Goal: Transaction & Acquisition: Book appointment/travel/reservation

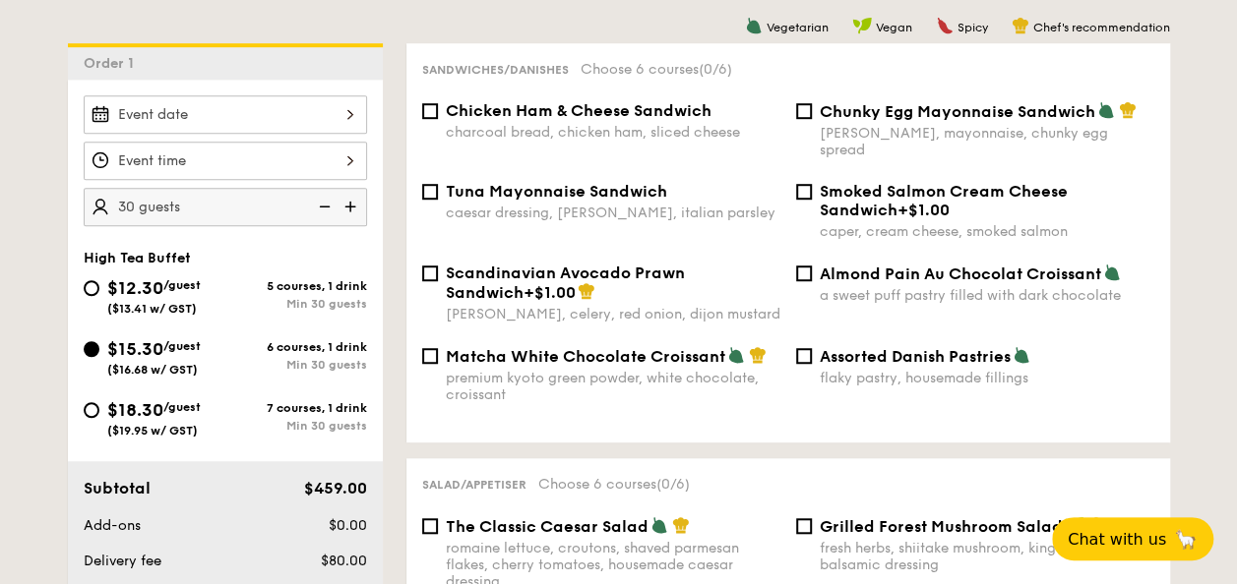
click at [1021, 397] on div "Matcha White Chocolate Croissant premium kyoto green powder, white chocolate, c…" at bounding box center [788, 386] width 748 height 81
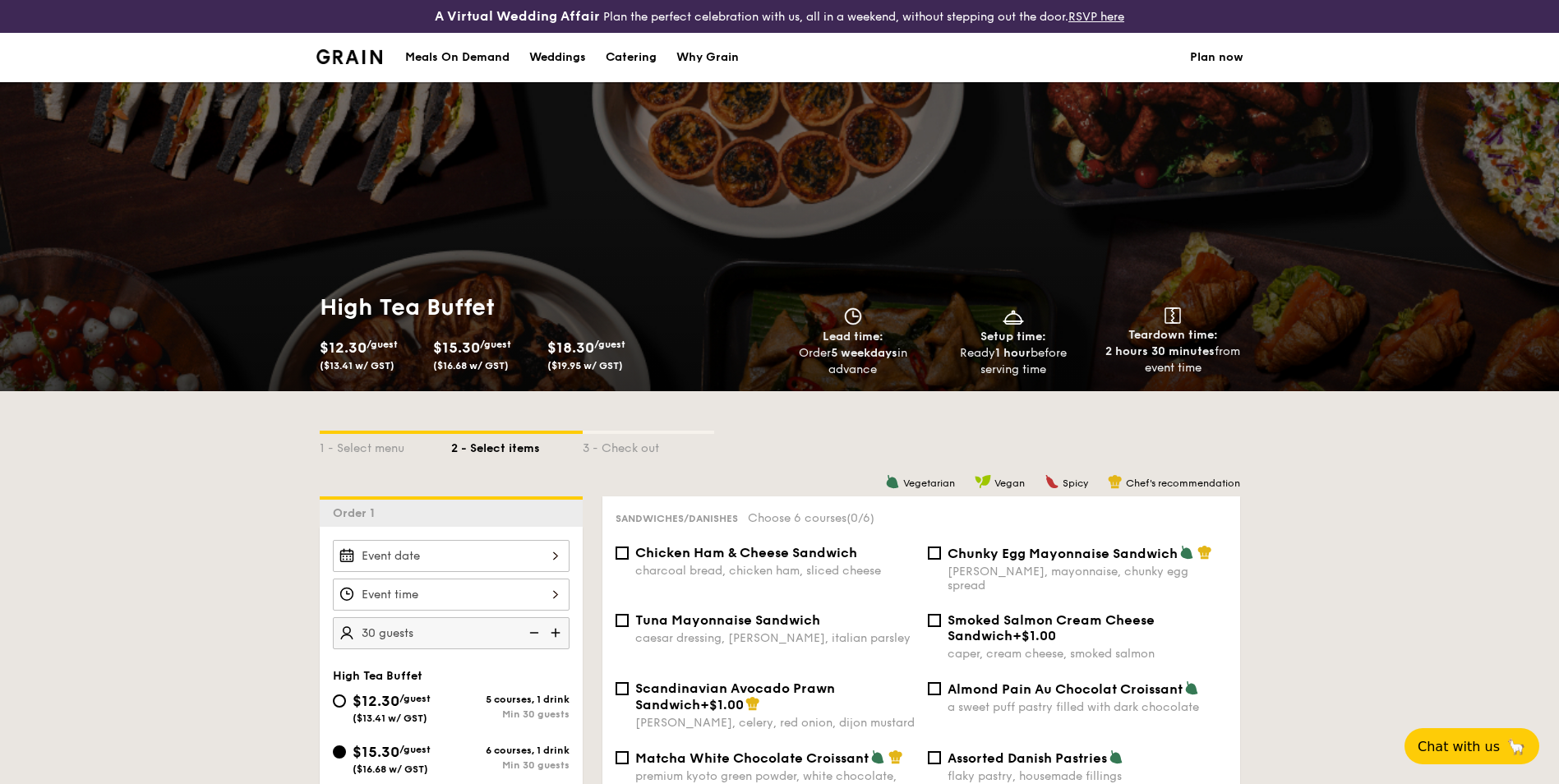
click at [623, 49] on div "Catering" at bounding box center [630, 57] width 51 height 49
select select
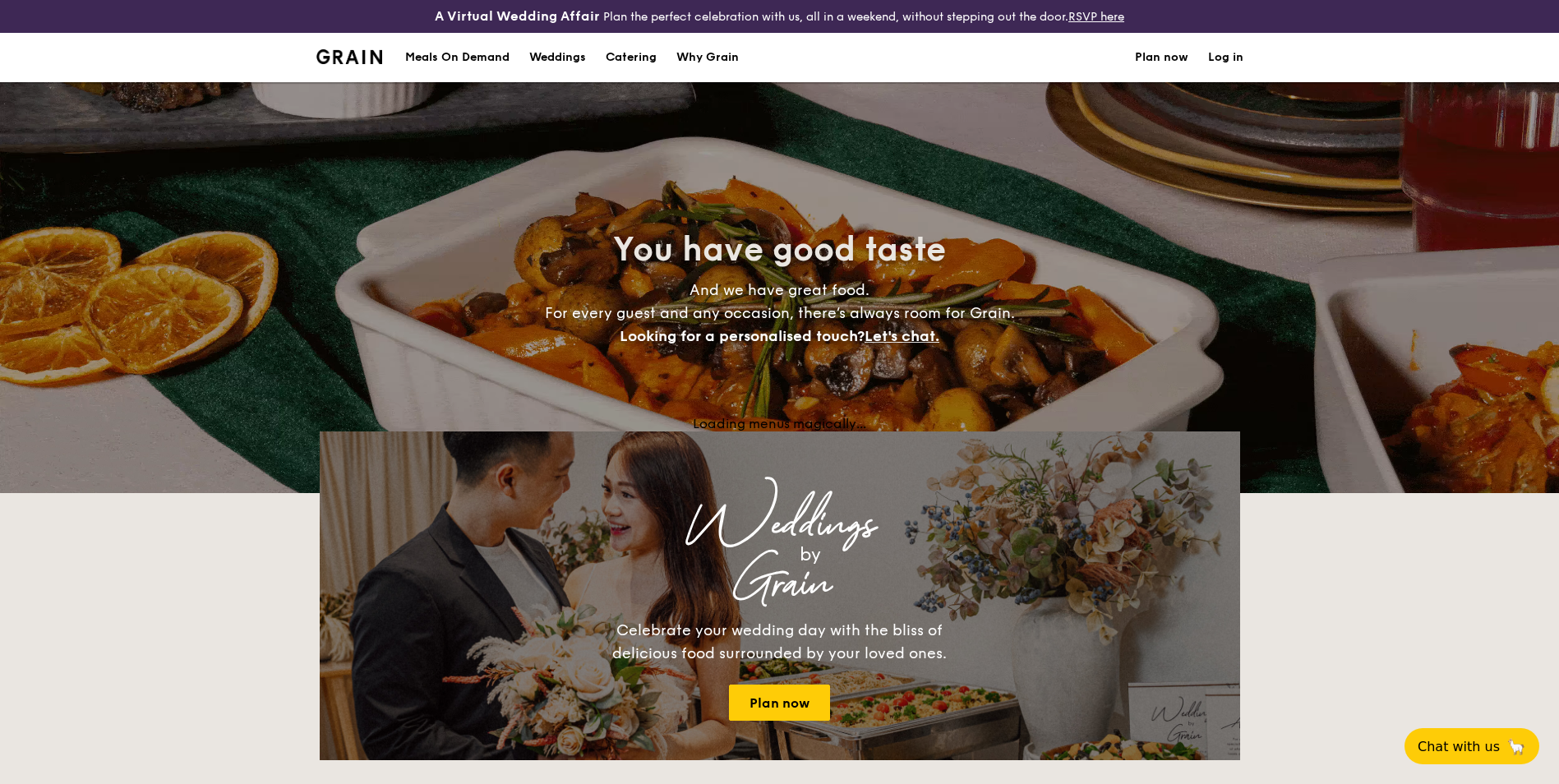
click at [645, 56] on h1 "Catering" at bounding box center [630, 57] width 51 height 49
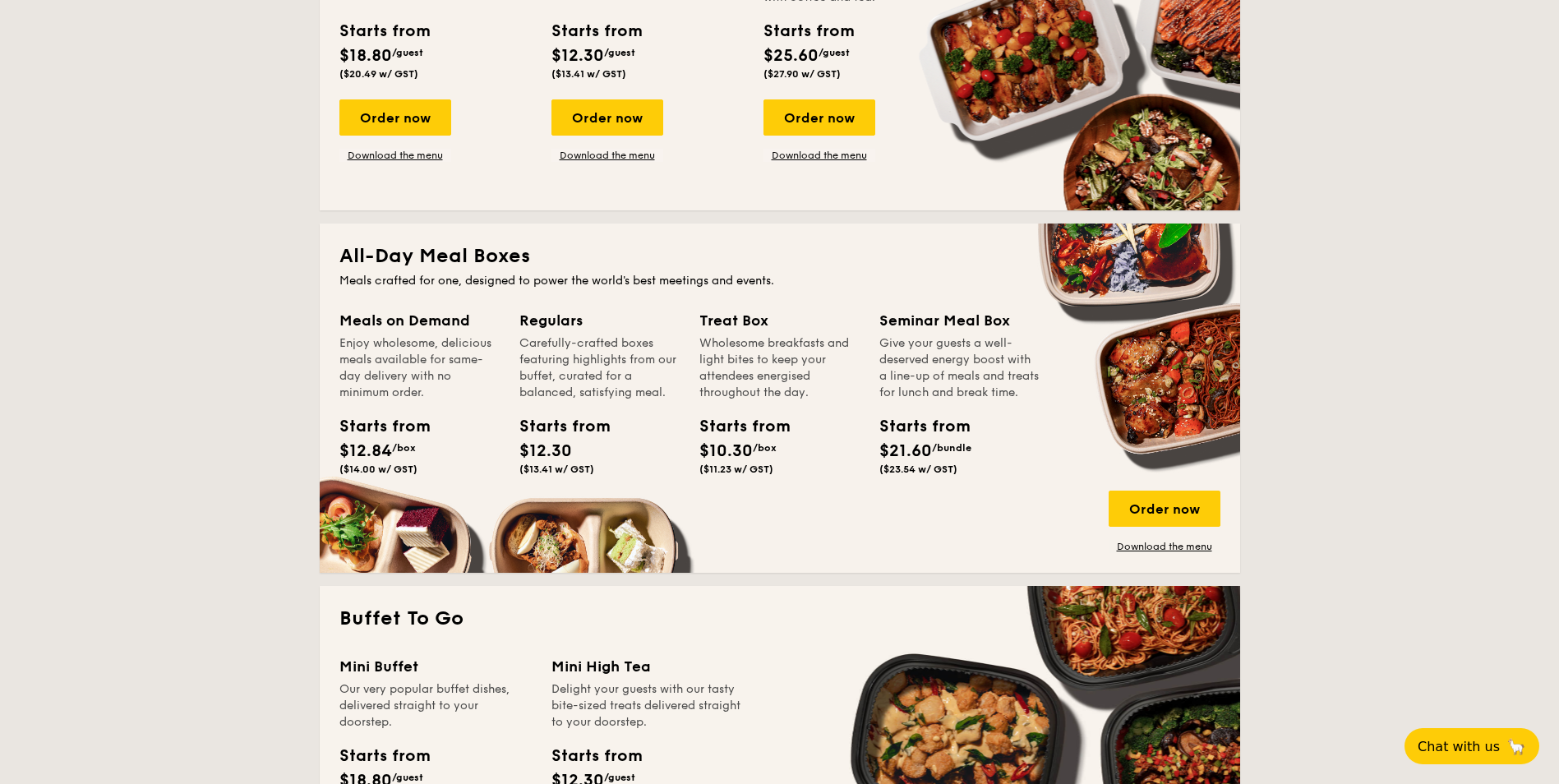
scroll to position [740, 0]
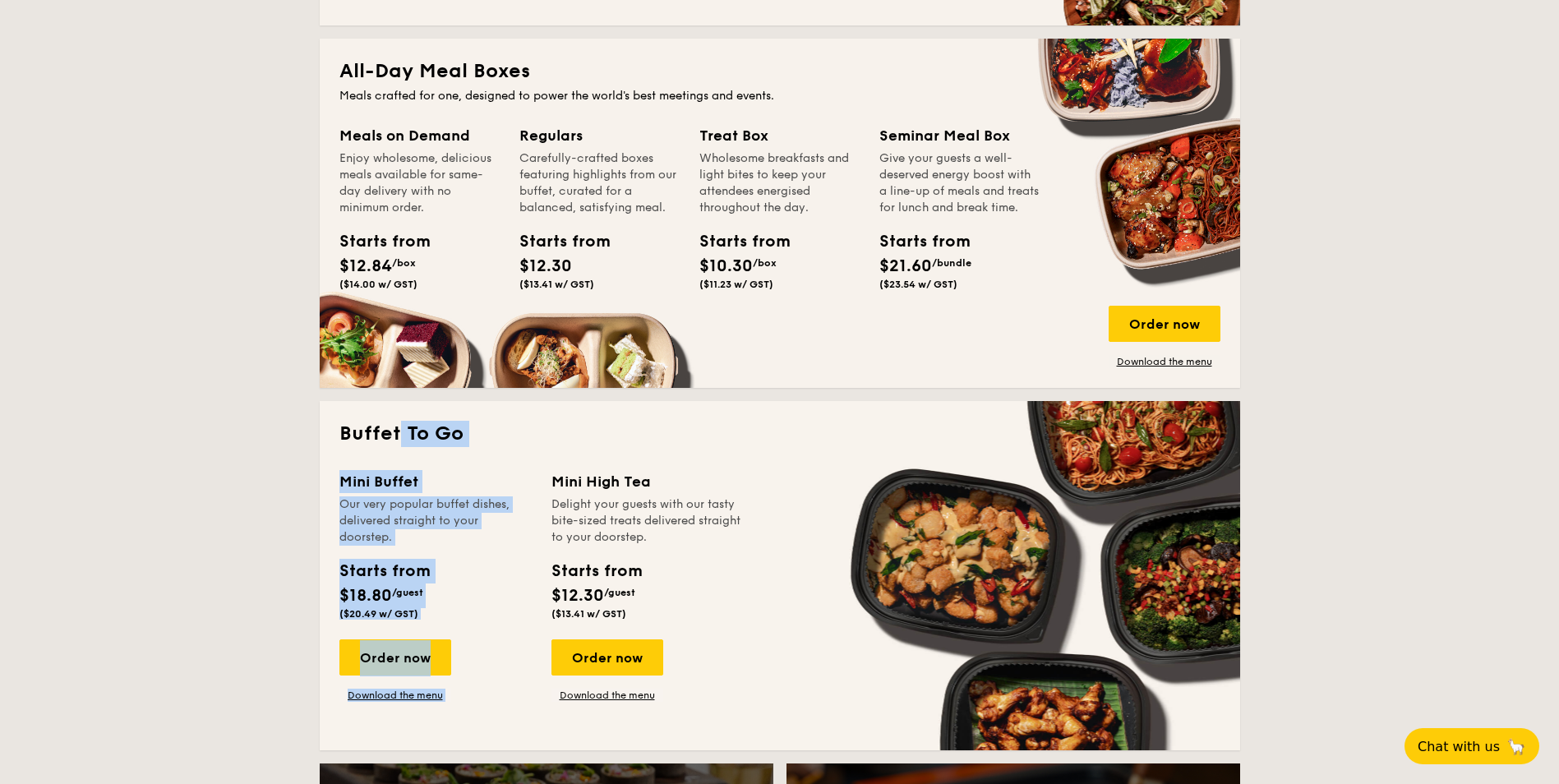
drag, startPoint x: 397, startPoint y: 453, endPoint x: 607, endPoint y: 461, distance: 210.2
click at [607, 461] on div "Buffet To Go Mini Buffet Our very popular buffet dishes, delivered straight to …" at bounding box center [780, 575] width 920 height 349
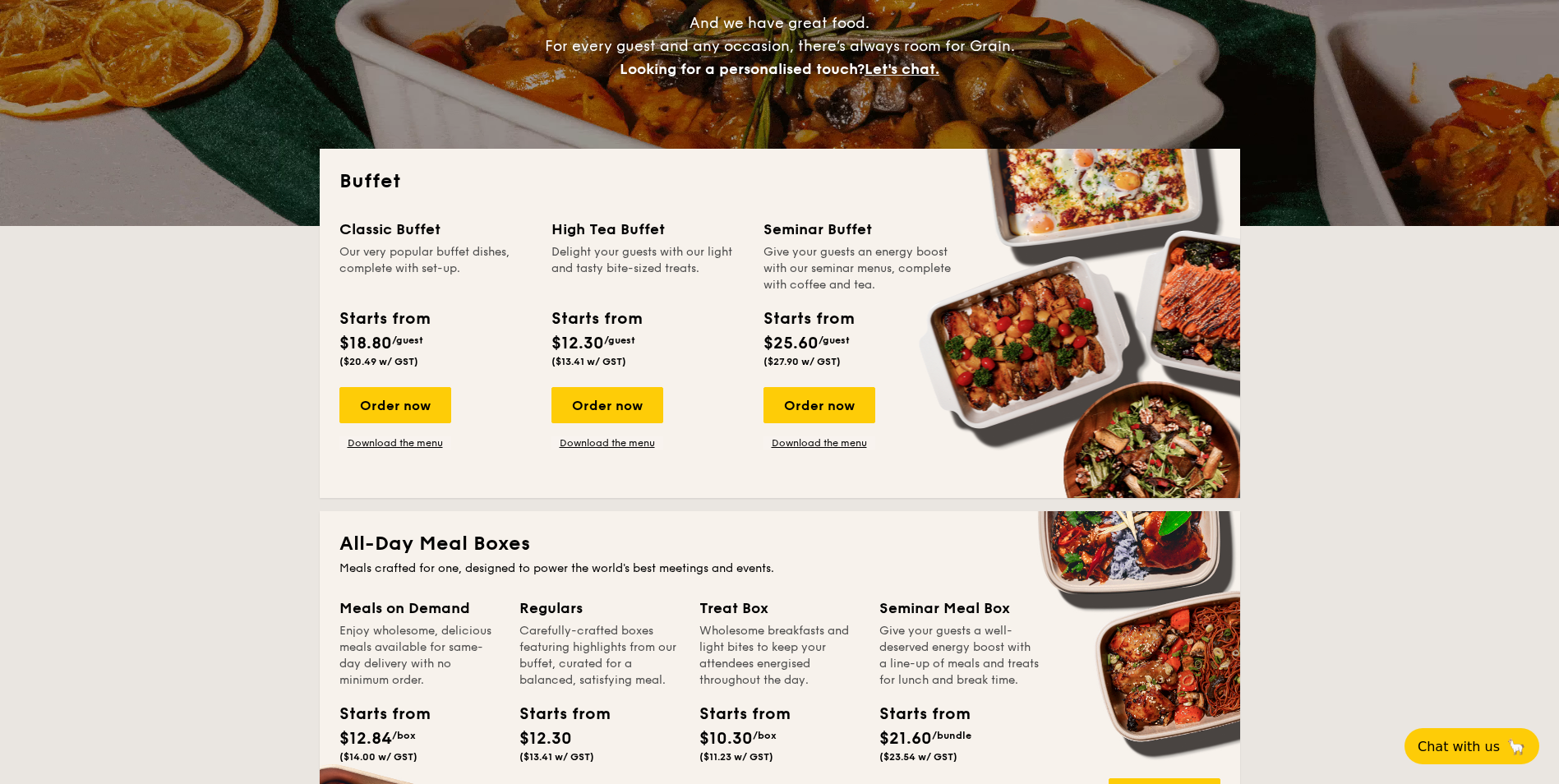
scroll to position [246, 0]
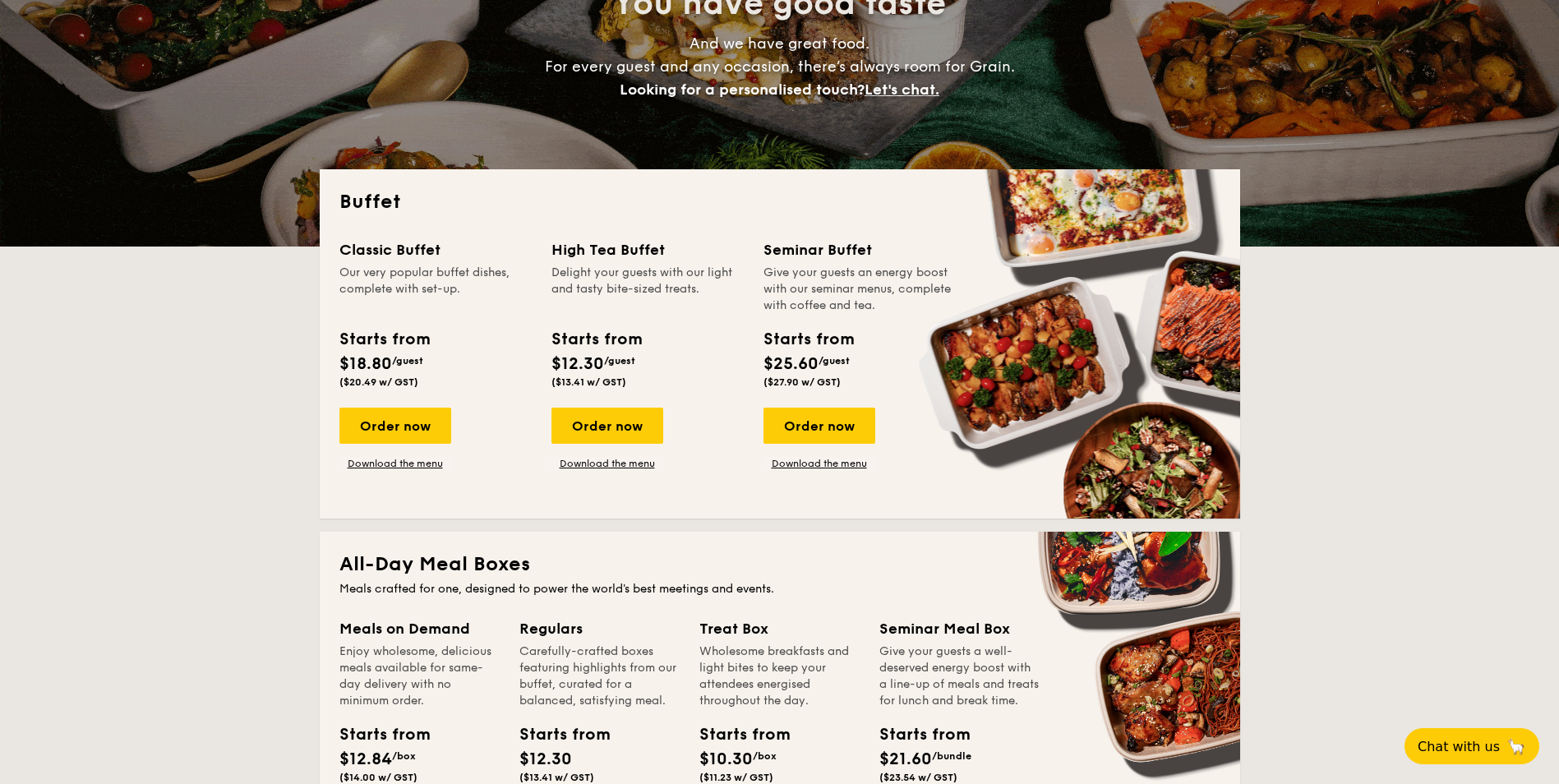
drag, startPoint x: 356, startPoint y: 236, endPoint x: 450, endPoint y: 283, distance: 105.1
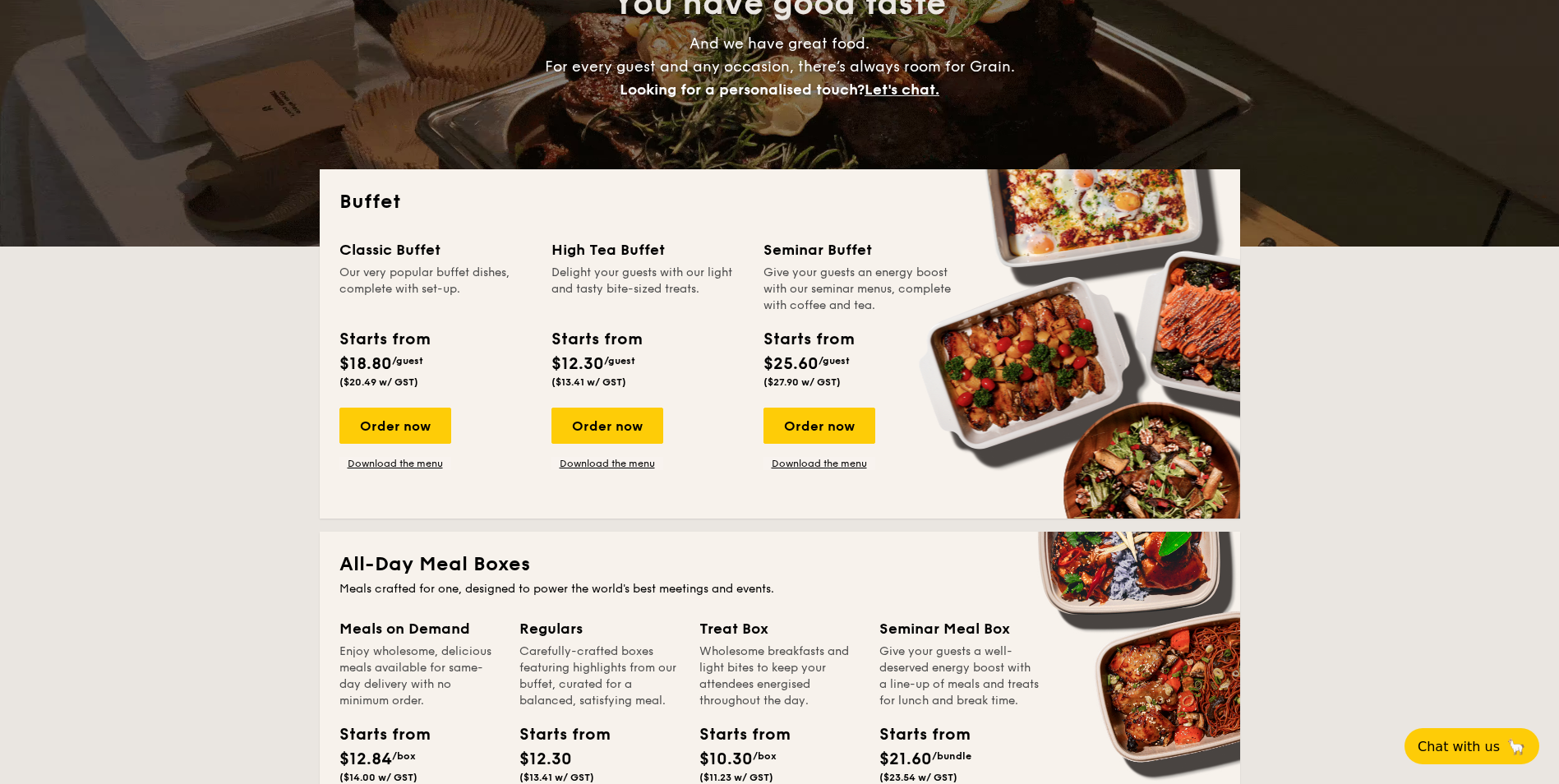
click at [450, 283] on div "Buffet Classic Buffet Our very popular buffet dishes, complete with set-up. Sta…" at bounding box center [780, 344] width 920 height 349
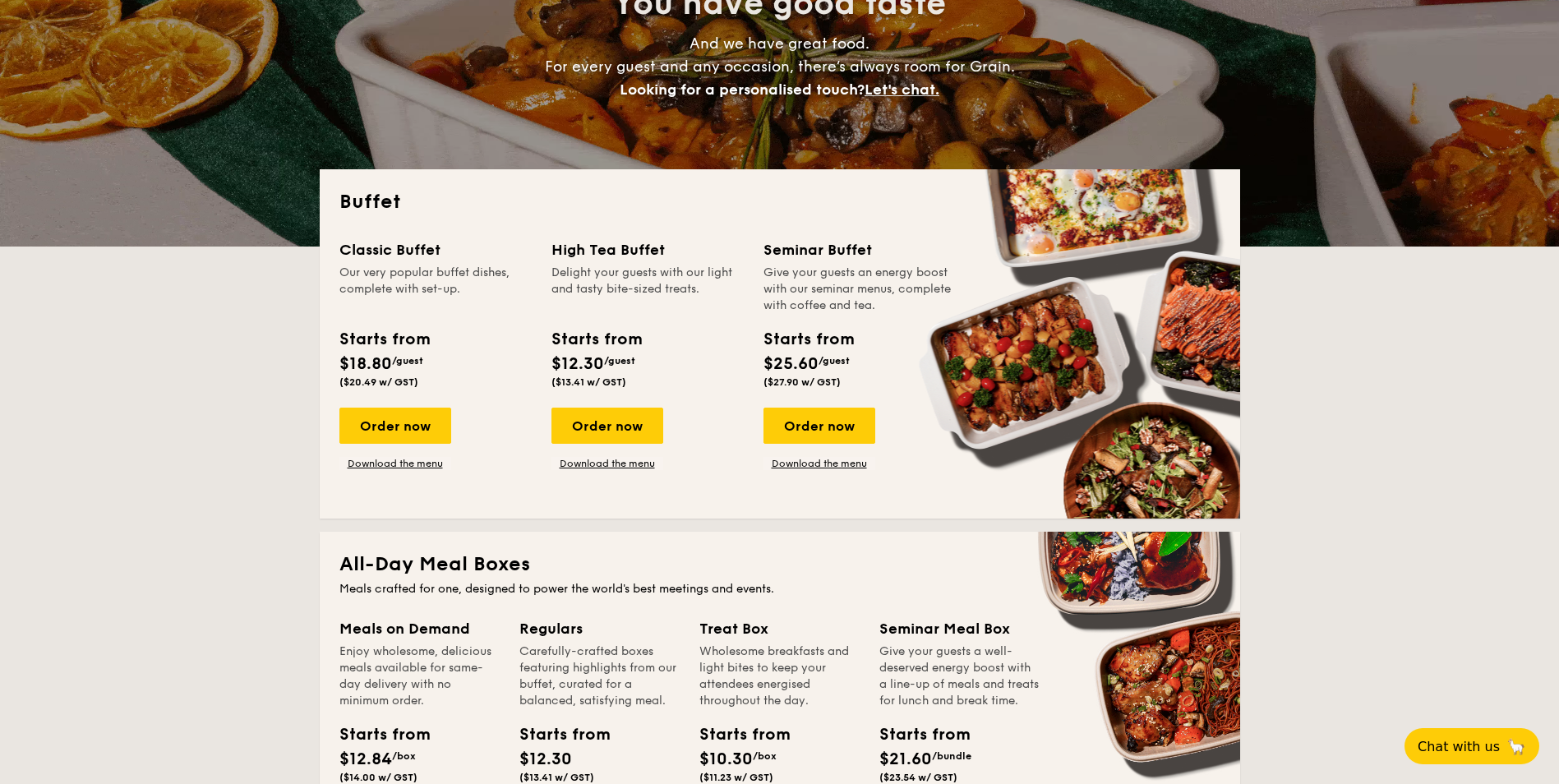
drag, startPoint x: 450, startPoint y: 283, endPoint x: 460, endPoint y: 312, distance: 30.7
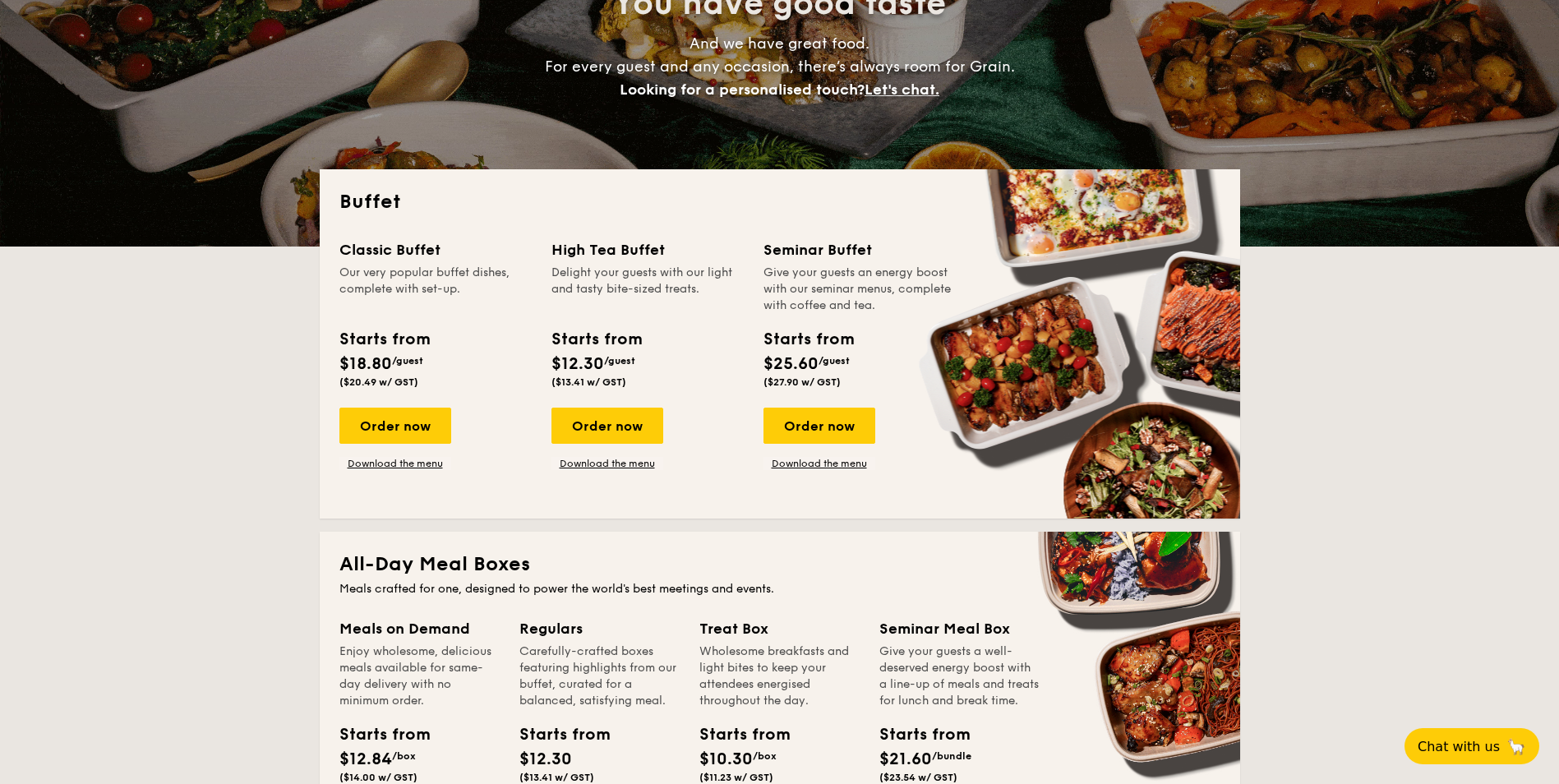
click at [460, 312] on div "Our very popular buffet dishes, complete with set-up." at bounding box center [435, 289] width 192 height 49
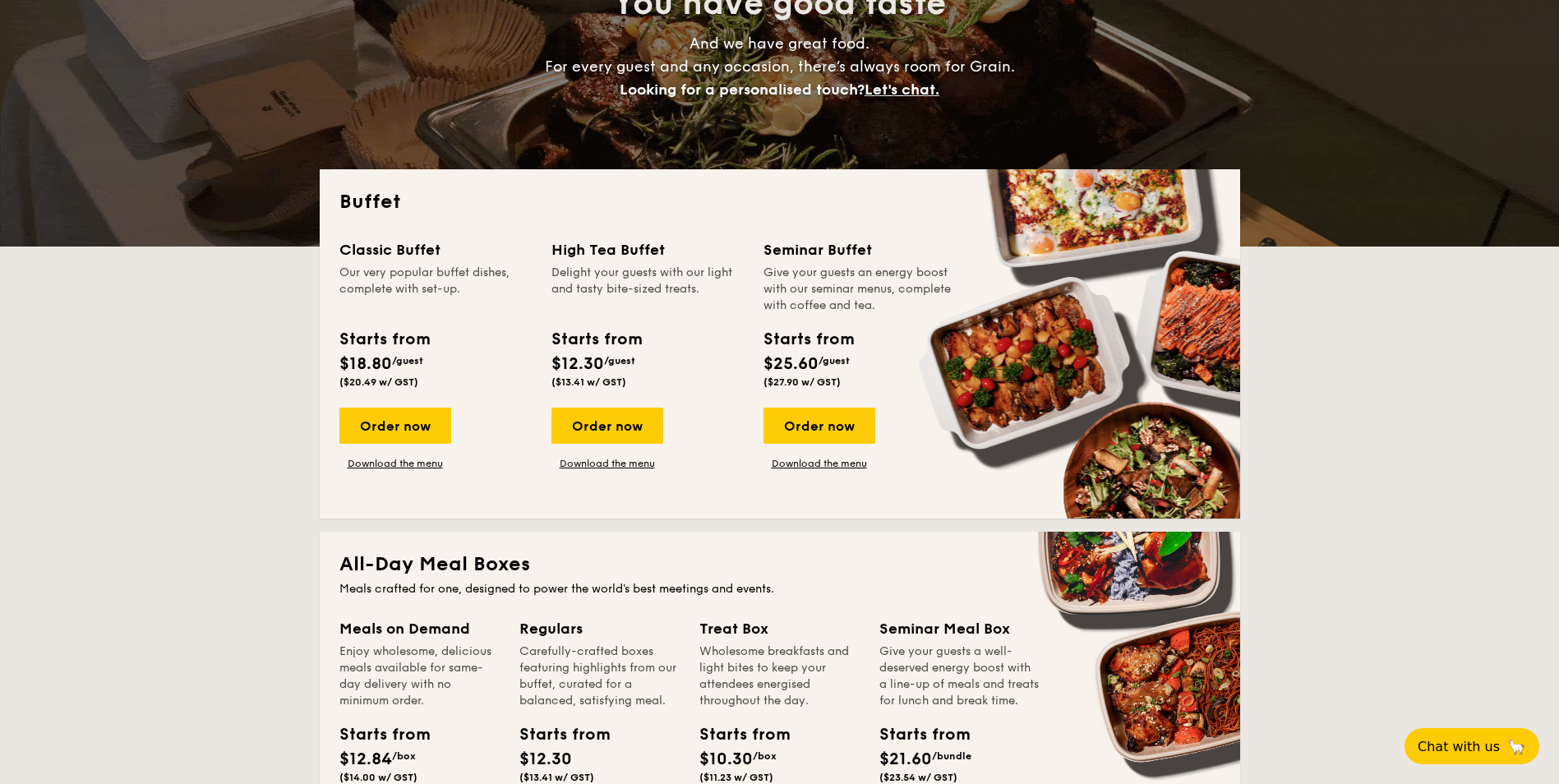
drag, startPoint x: 553, startPoint y: 297, endPoint x: 622, endPoint y: 333, distance: 77.8
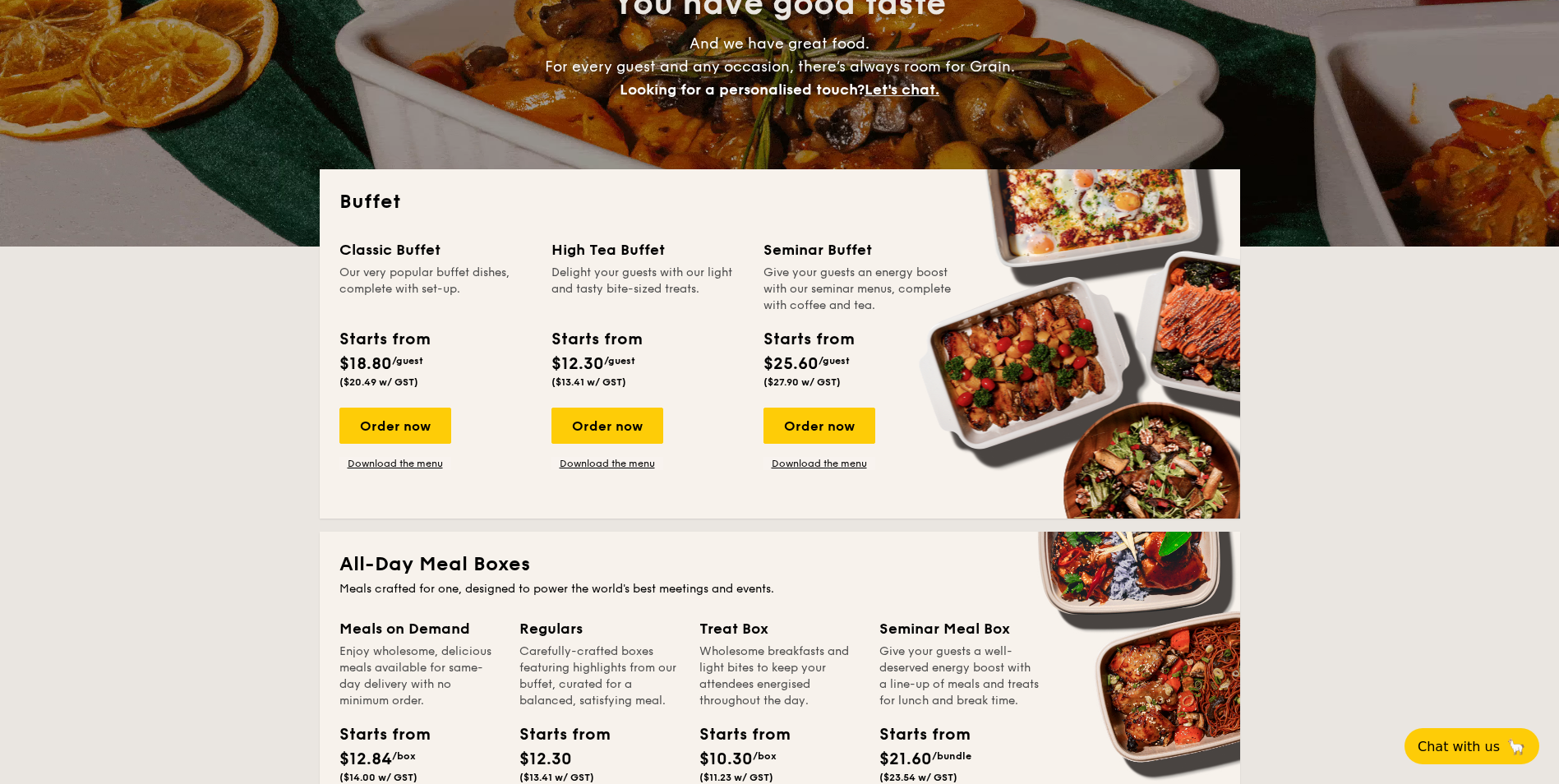
click at [622, 333] on div "High Tea Buffet Delight your guests with our light and tasty bite-sized treats.…" at bounding box center [647, 316] width 192 height 156
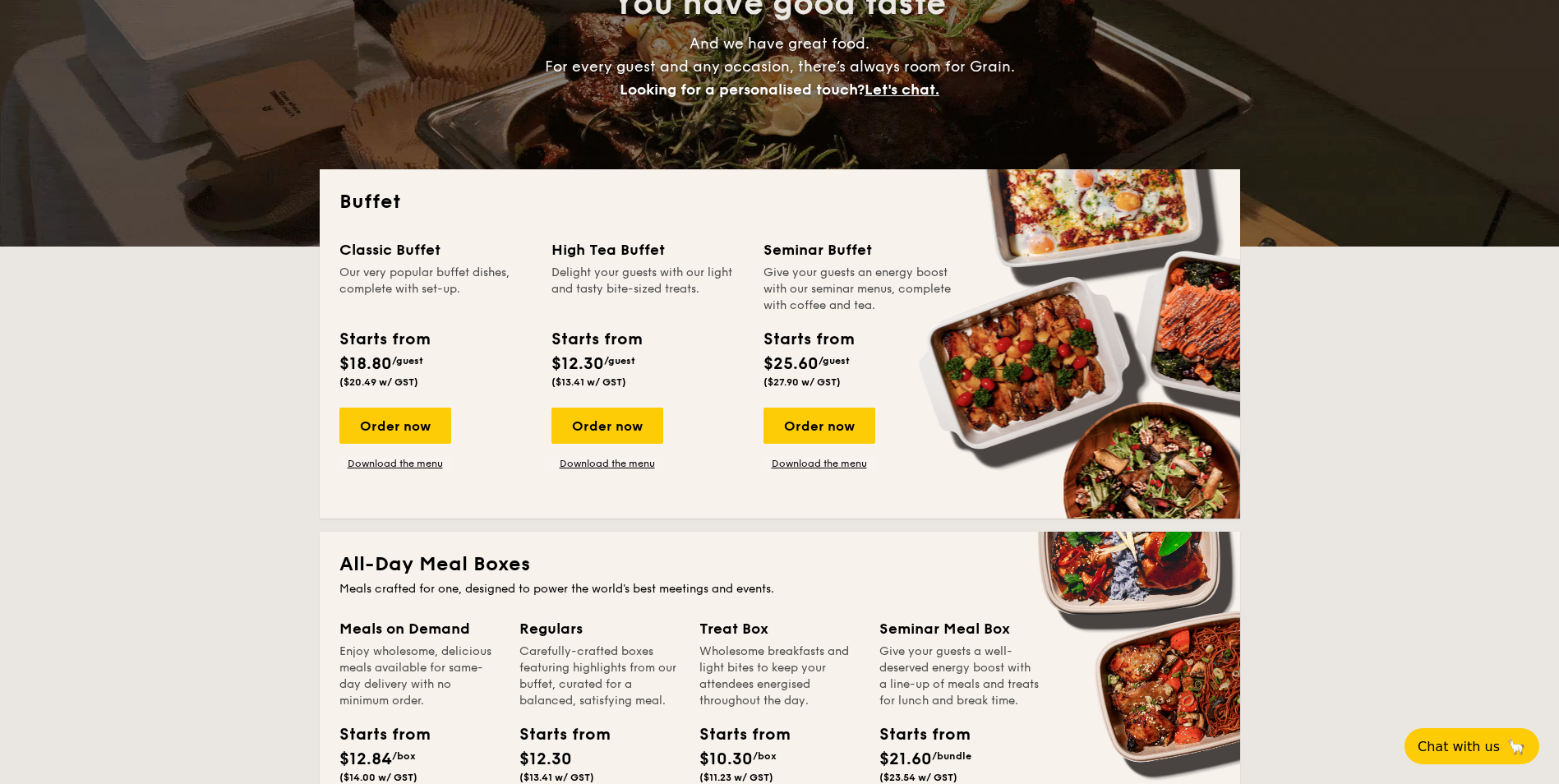
click at [635, 347] on div "Starts from" at bounding box center [595, 340] width 89 height 25
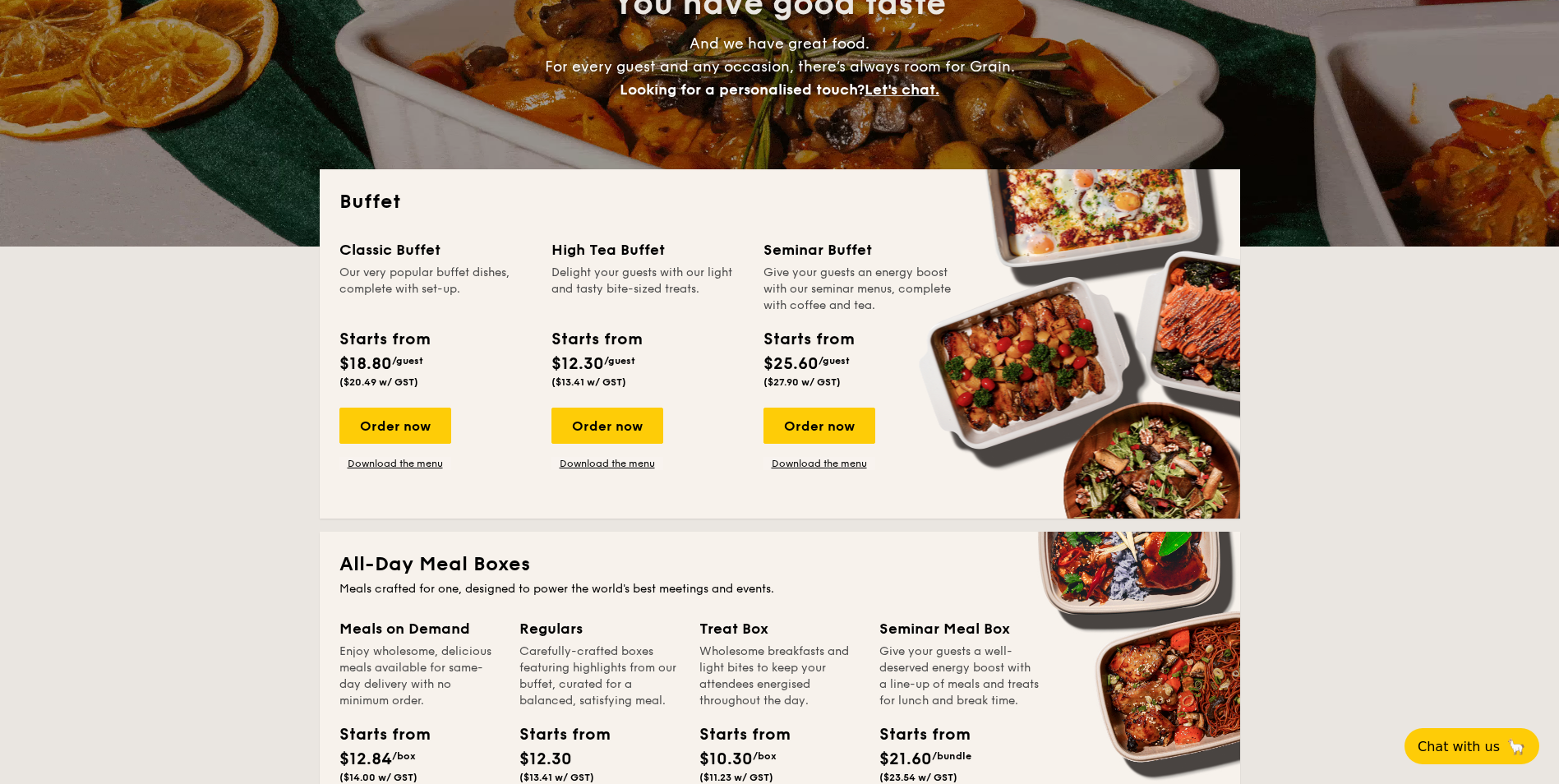
drag, startPoint x: 670, startPoint y: 355, endPoint x: 524, endPoint y: 366, distance: 146.4
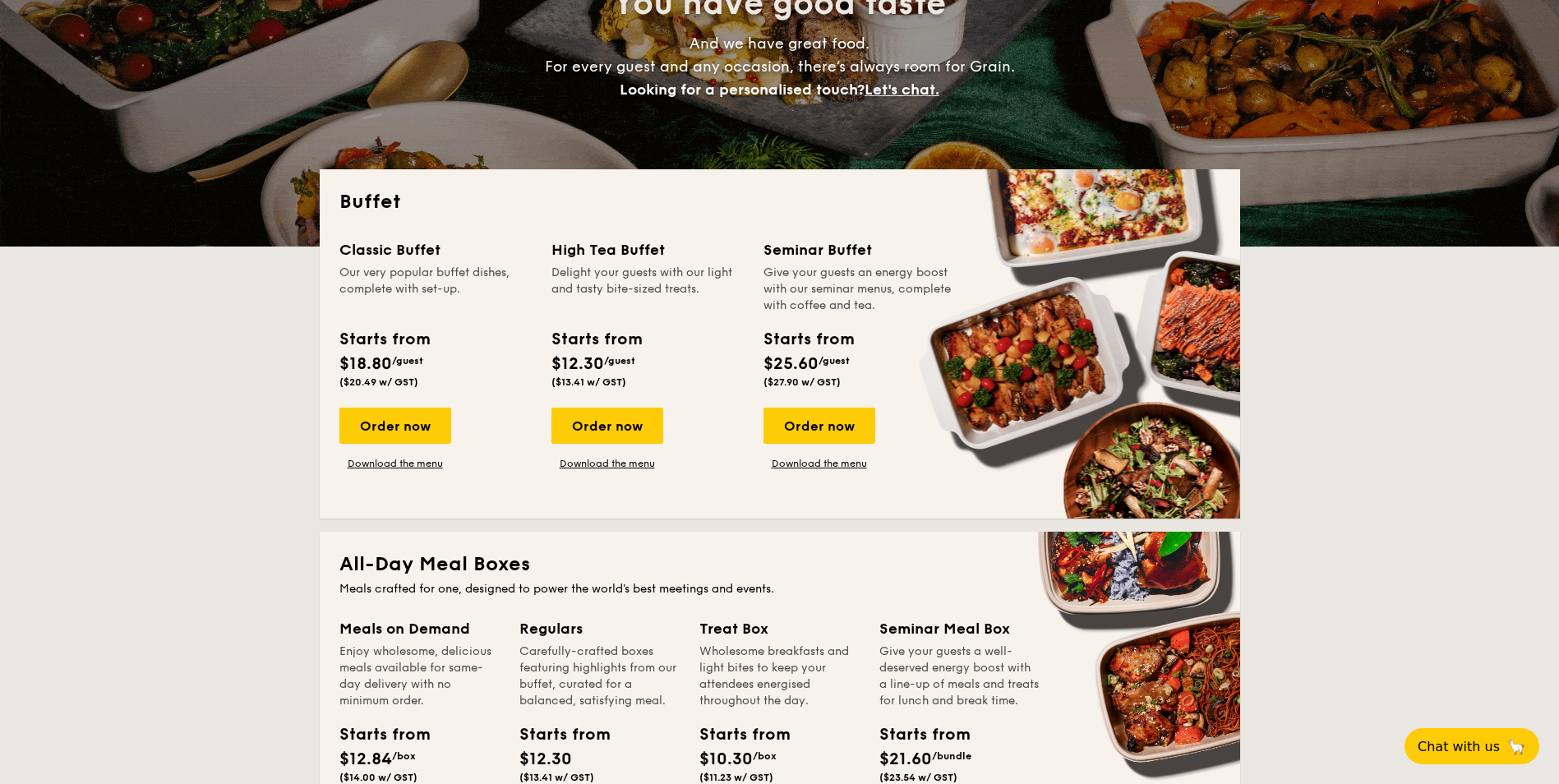
click at [524, 366] on div "Classic Buffet Our very popular buffet dishes, complete with set-up. Starts fro…" at bounding box center [779, 368] width 881 height 260
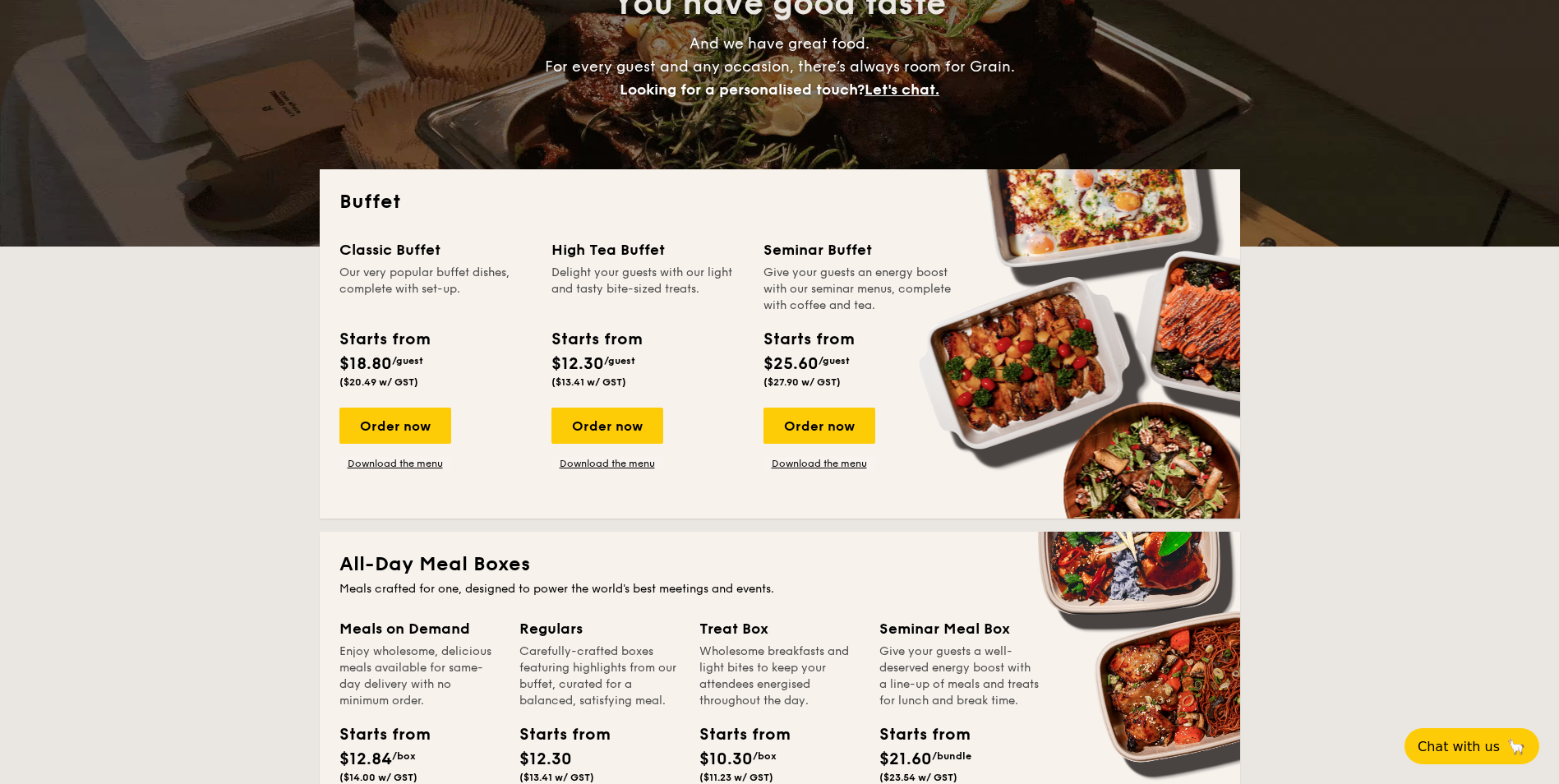
drag, startPoint x: 524, startPoint y: 366, endPoint x: 682, endPoint y: 371, distance: 158.1
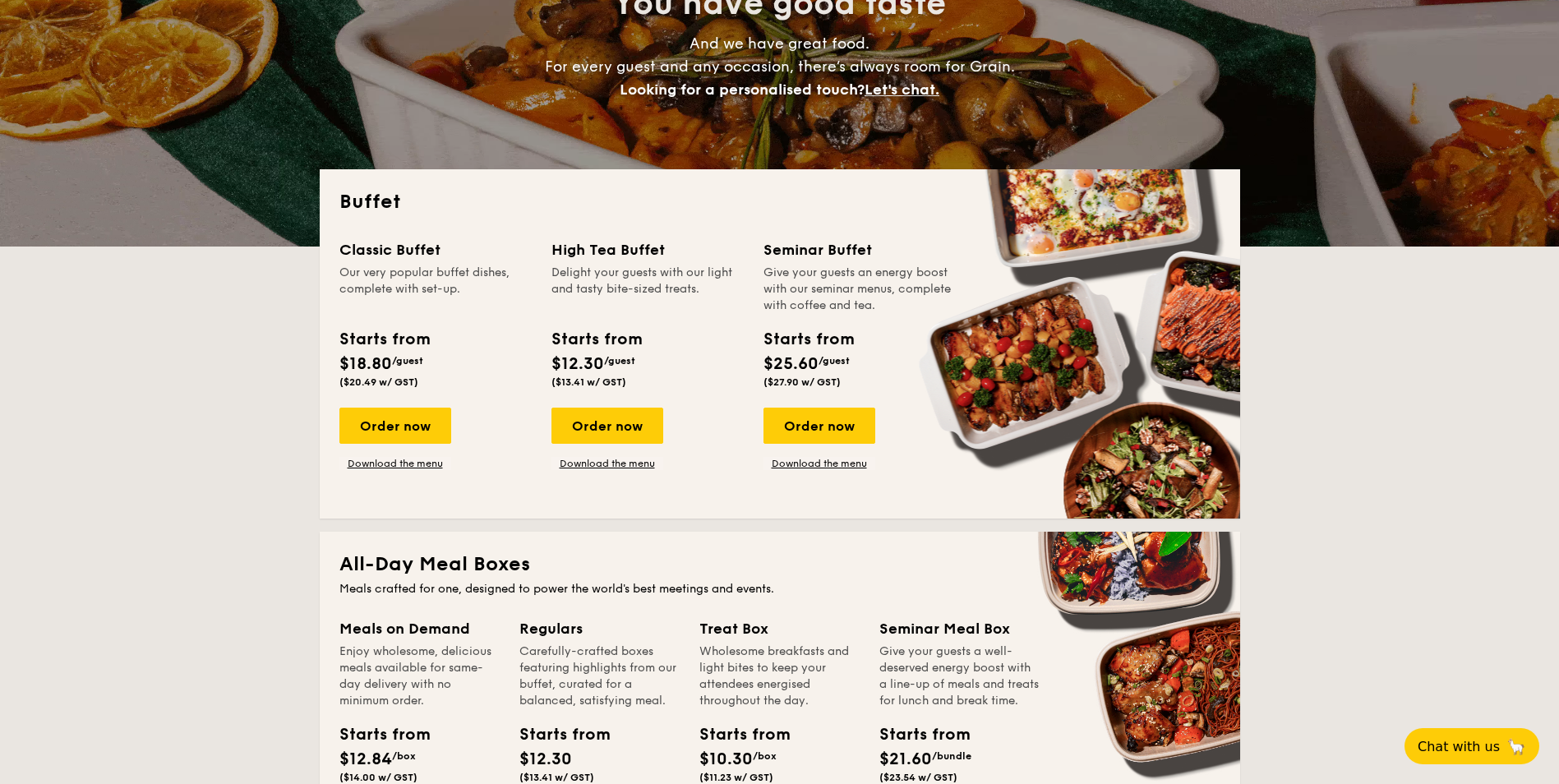
click at [682, 371] on div "Starts from $12.30 /guest ($13.41 w/ GST)" at bounding box center [647, 361] width 205 height 68
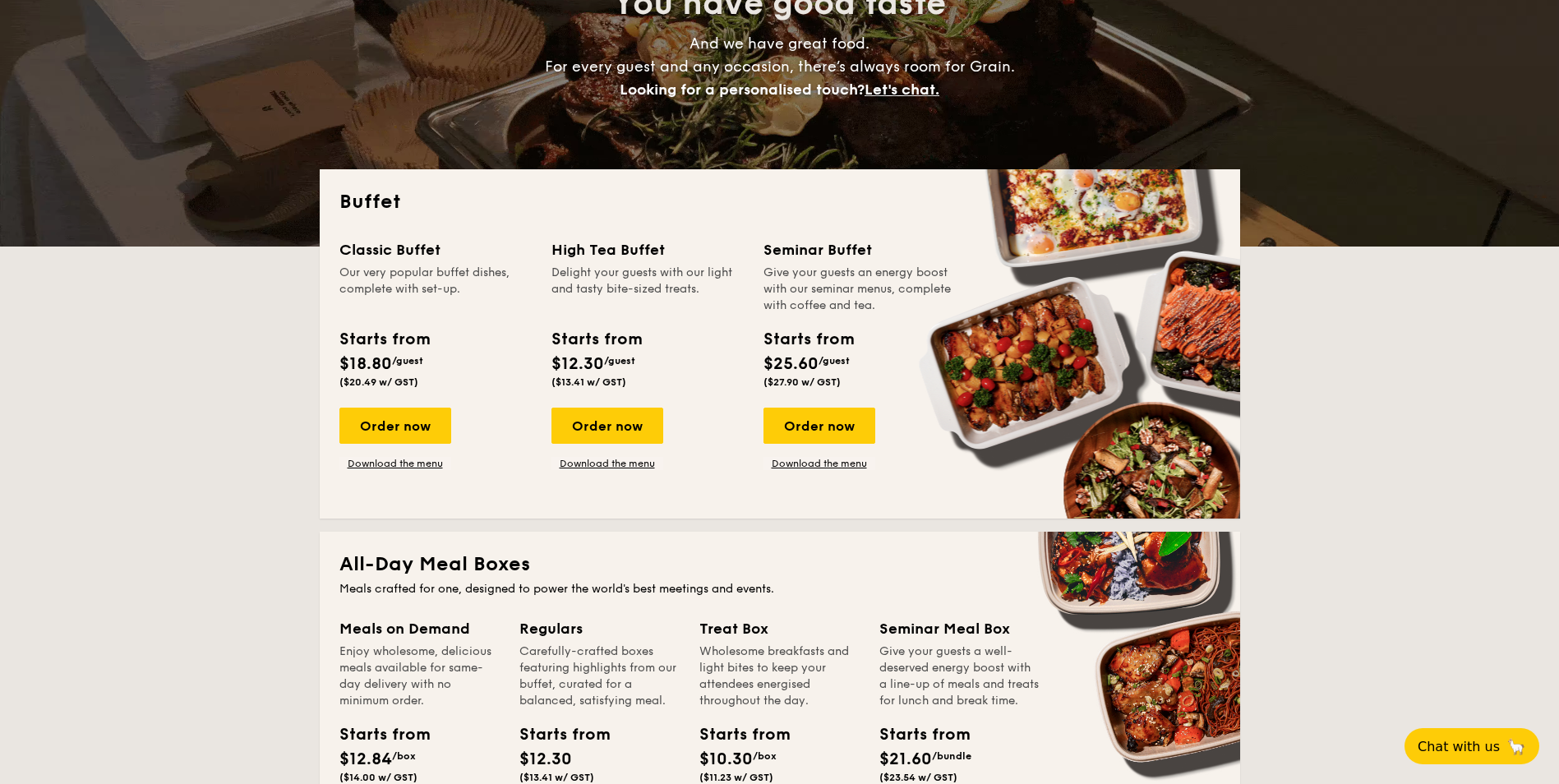
click at [393, 473] on div "Classic Buffet Our very popular buffet dishes, complete with set-up. Starts fro…" at bounding box center [779, 368] width 881 height 260
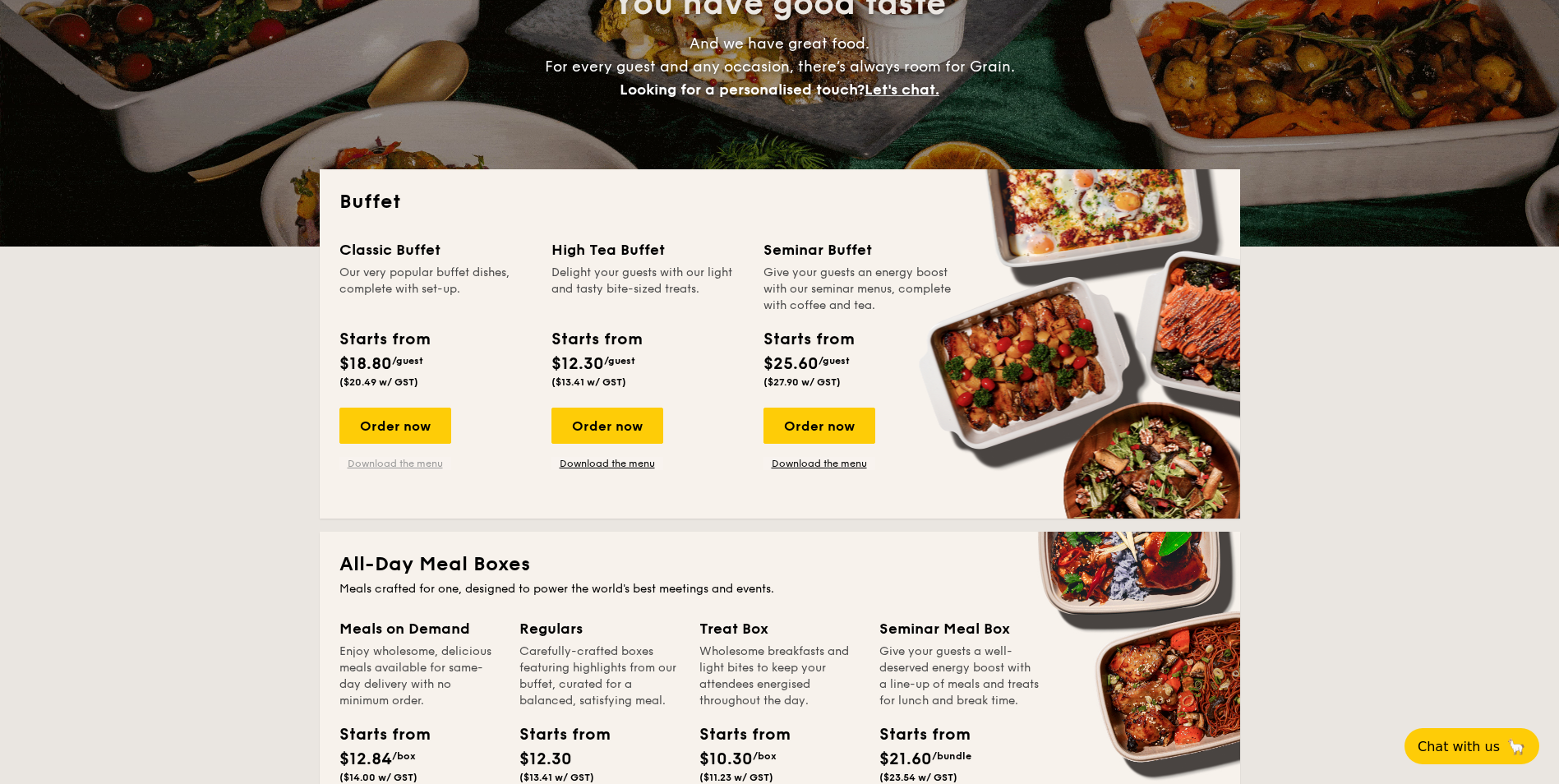
click at [402, 467] on link "Download the menu" at bounding box center [395, 463] width 112 height 13
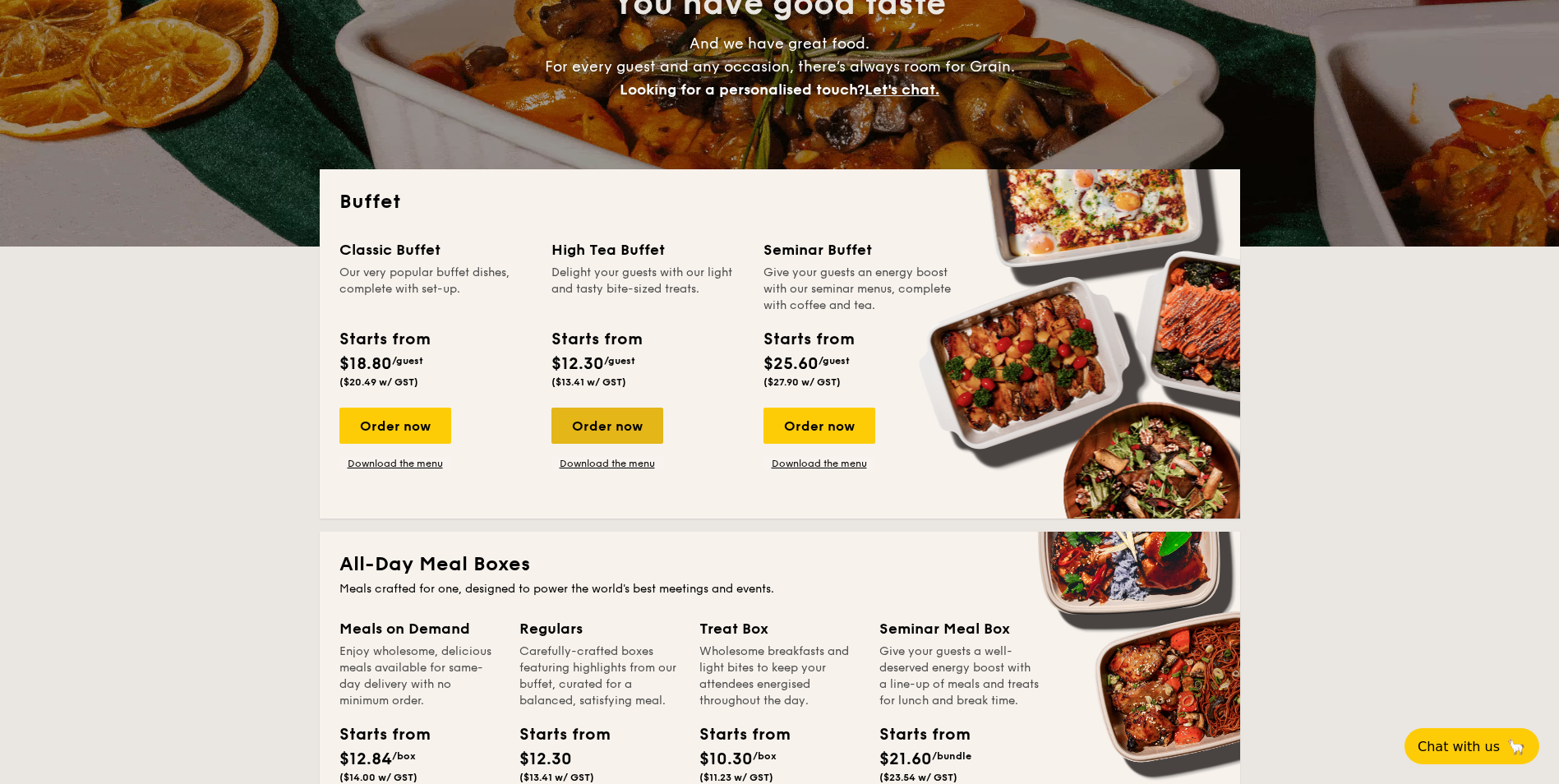
click at [650, 426] on div "Order now" at bounding box center [607, 425] width 112 height 36
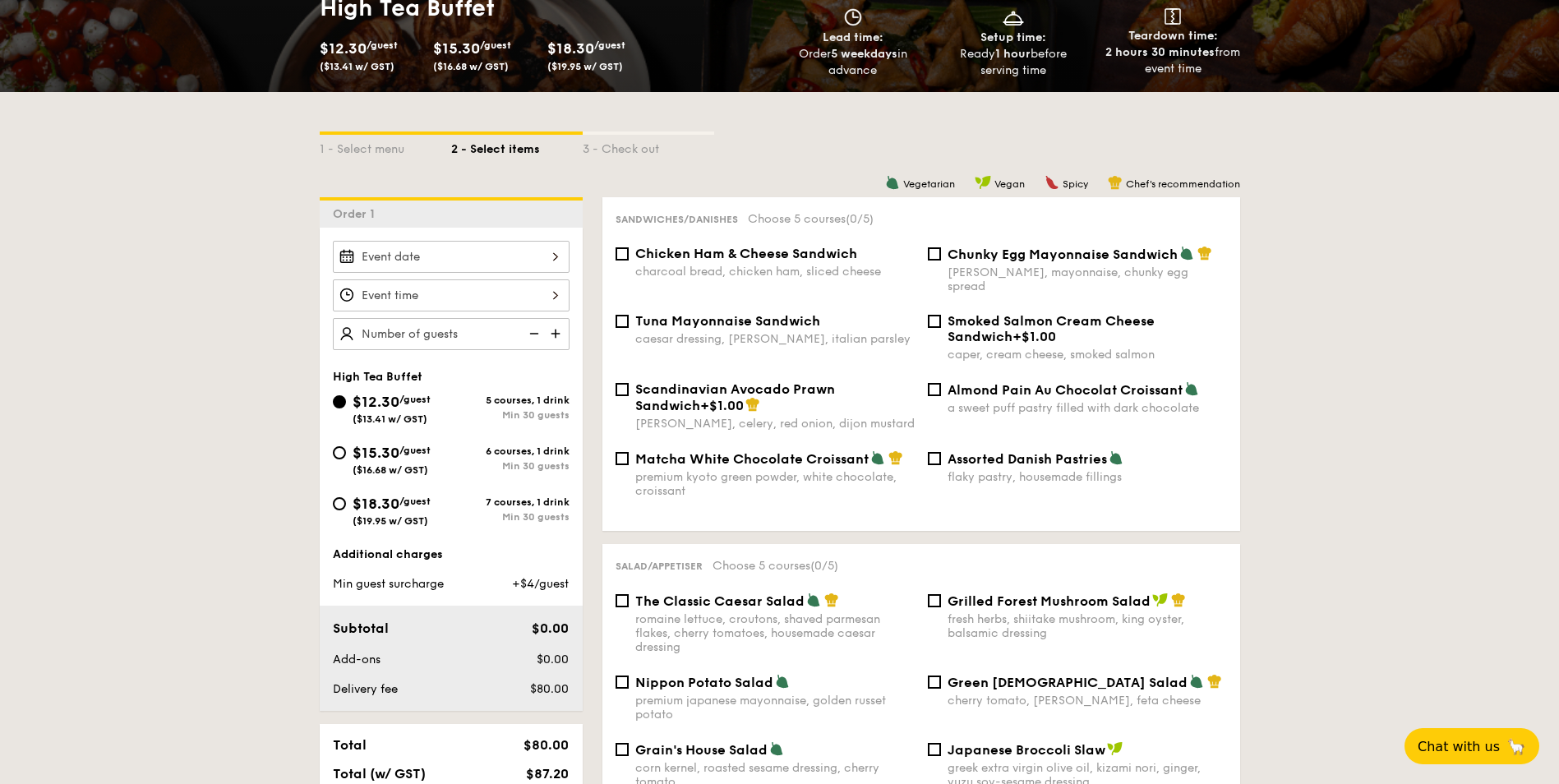
scroll to position [329, 0]
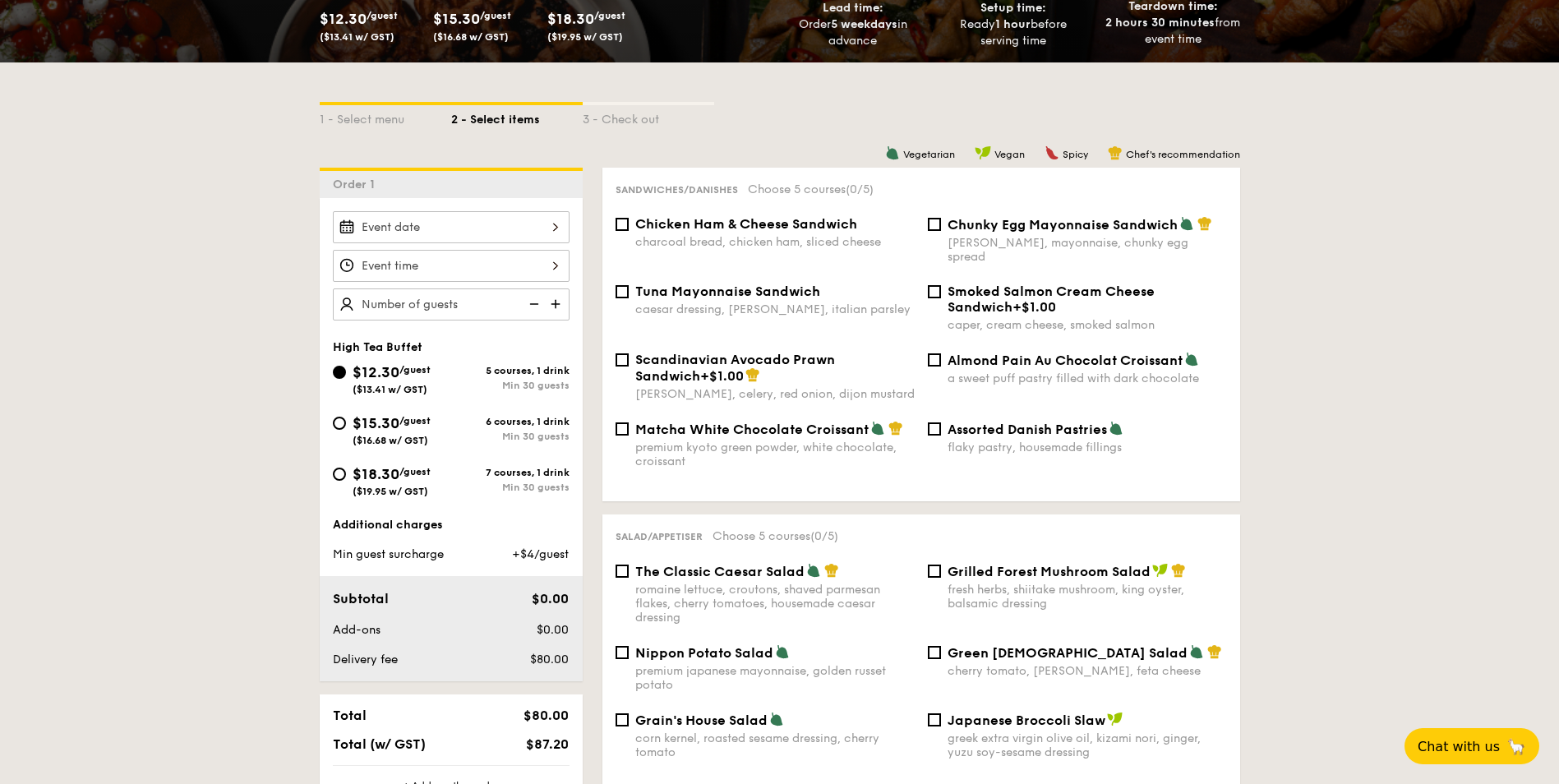
click at [347, 425] on div "$15.30 /guest ($16.68 w/ GST)" at bounding box center [392, 428] width 119 height 34
click at [346, 425] on input "$15.30 /guest ($16.68 w/ GST) 6 courses, 1 drink Min 30 guests" at bounding box center [340, 423] width 13 height 13
radio input "true"
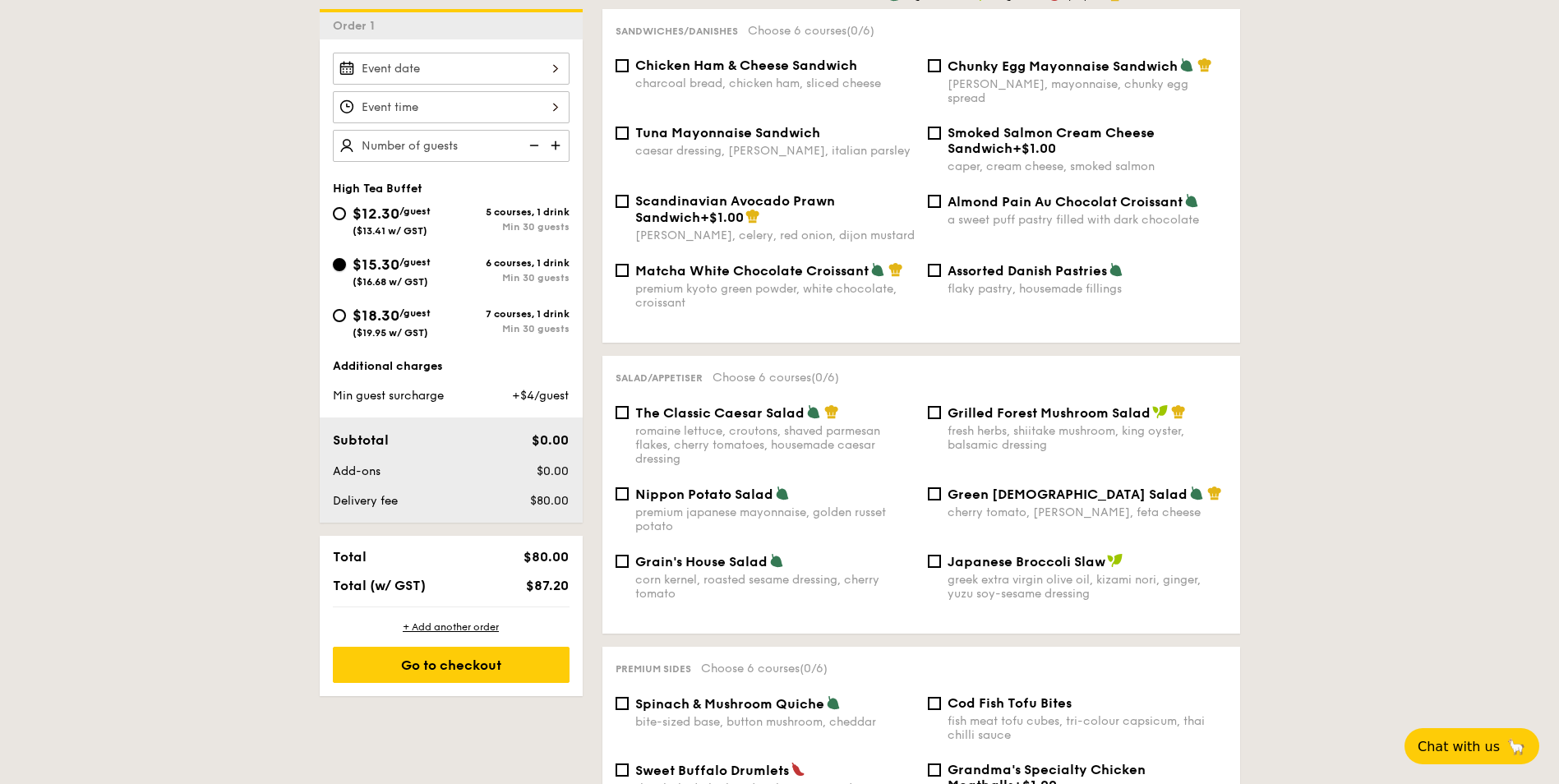
scroll to position [493, 0]
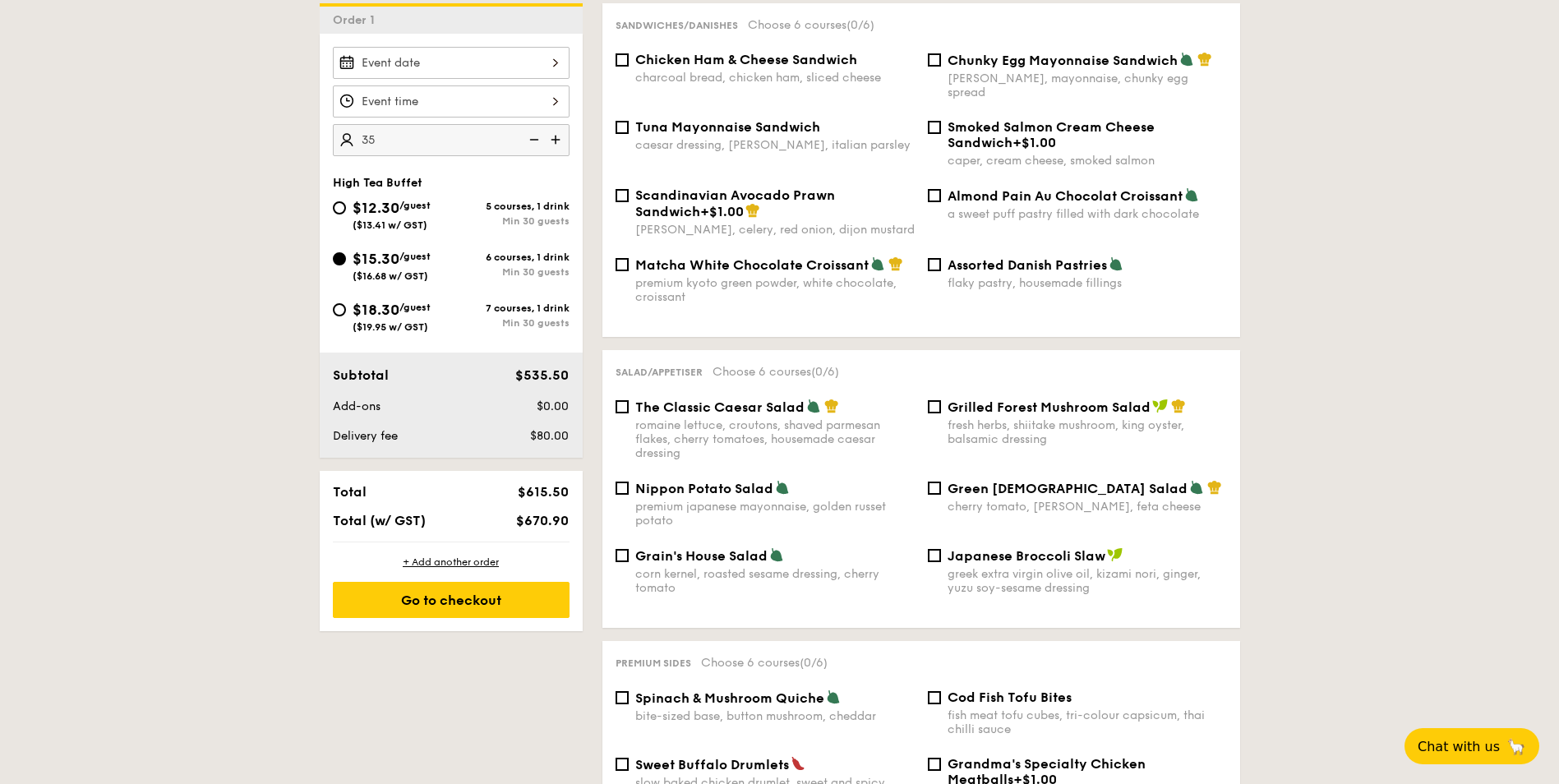
click at [534, 139] on img at bounding box center [533, 139] width 25 height 31
click at [559, 139] on img at bounding box center [557, 139] width 25 height 31
click at [535, 142] on img at bounding box center [533, 139] width 25 height 31
click at [554, 139] on img at bounding box center [557, 139] width 25 height 31
click at [534, 139] on img at bounding box center [533, 139] width 25 height 31
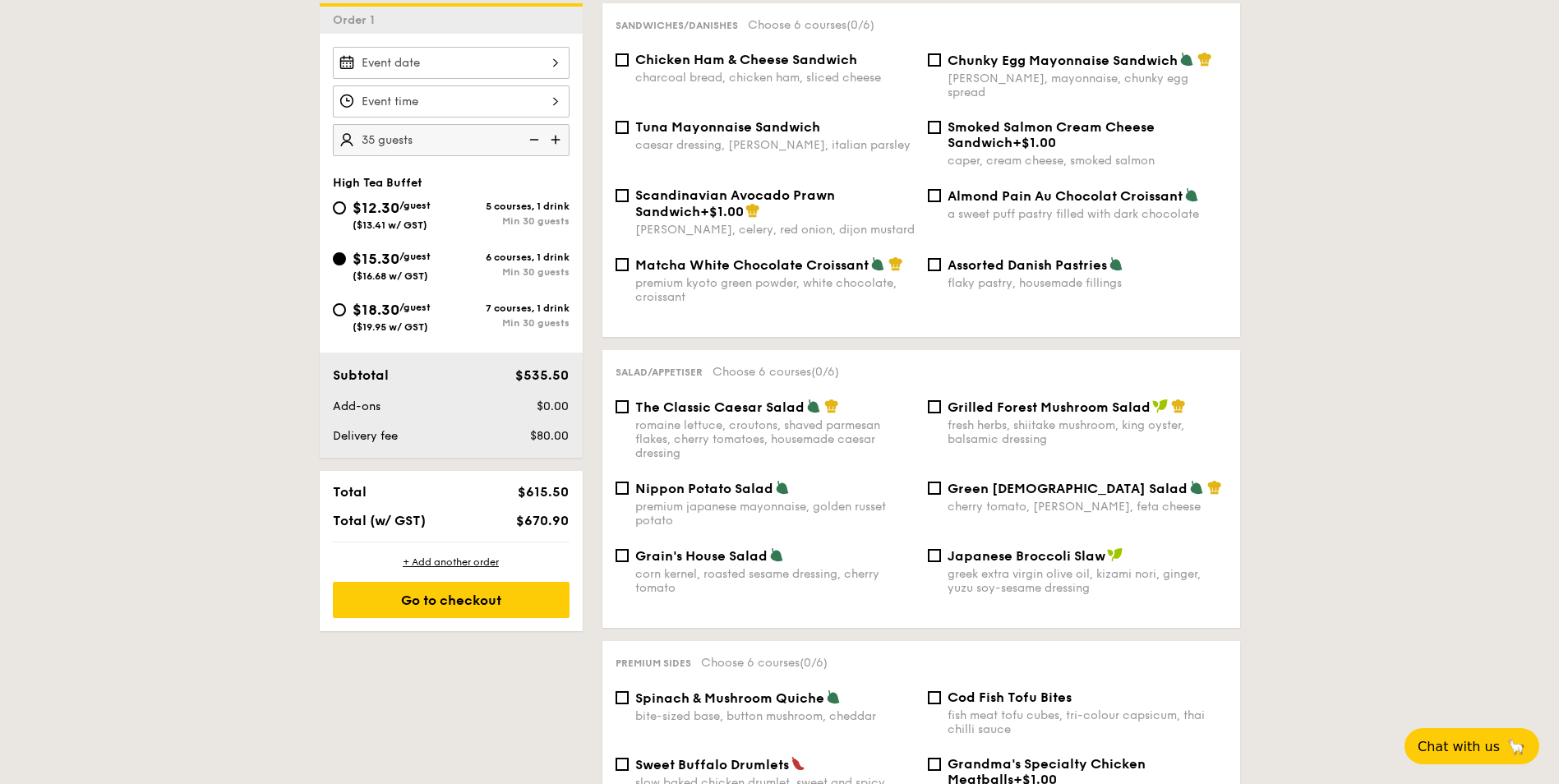
type input "30 guests"
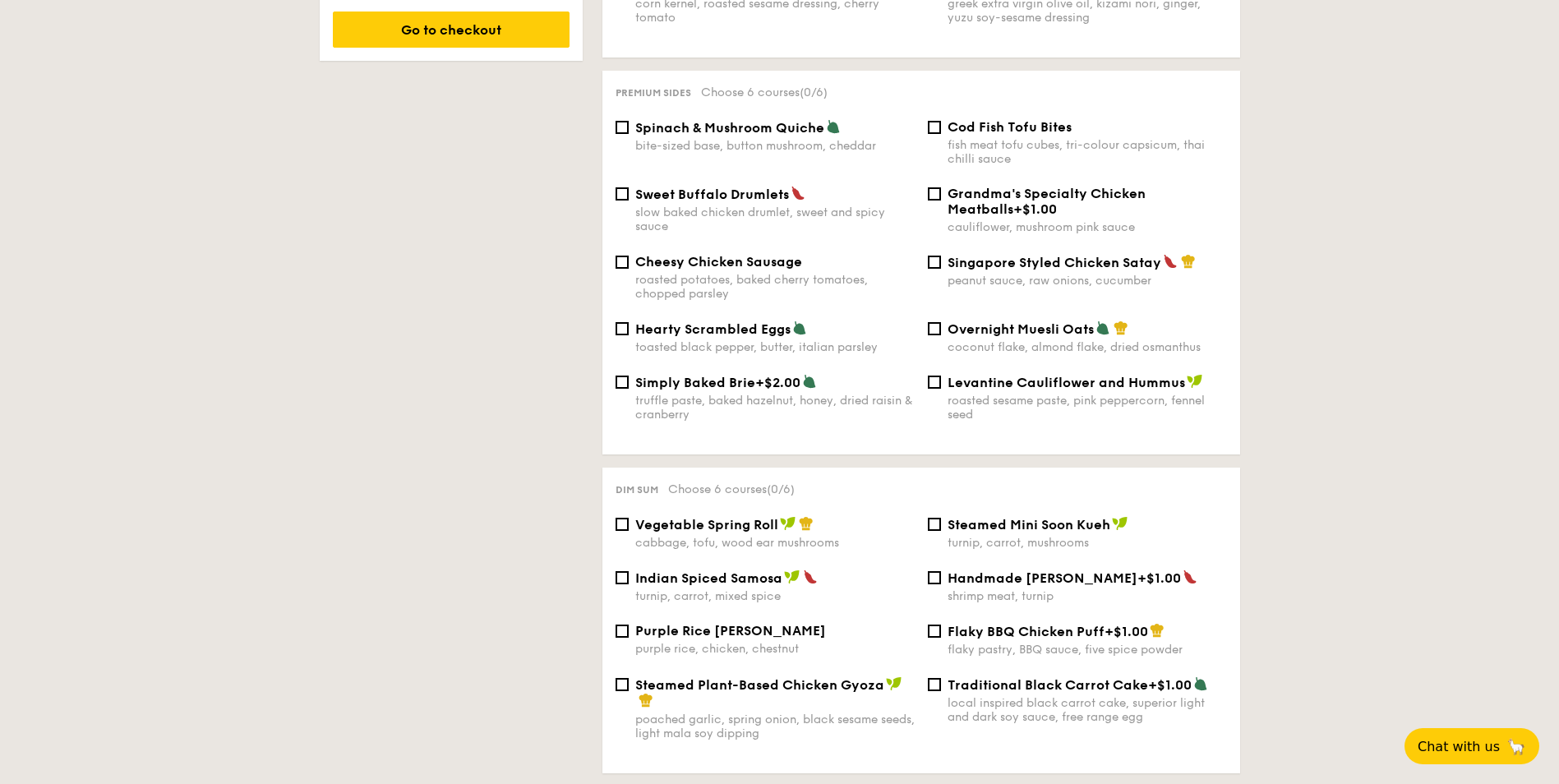
scroll to position [1151, 0]
